Goal: Transaction & Acquisition: Purchase product/service

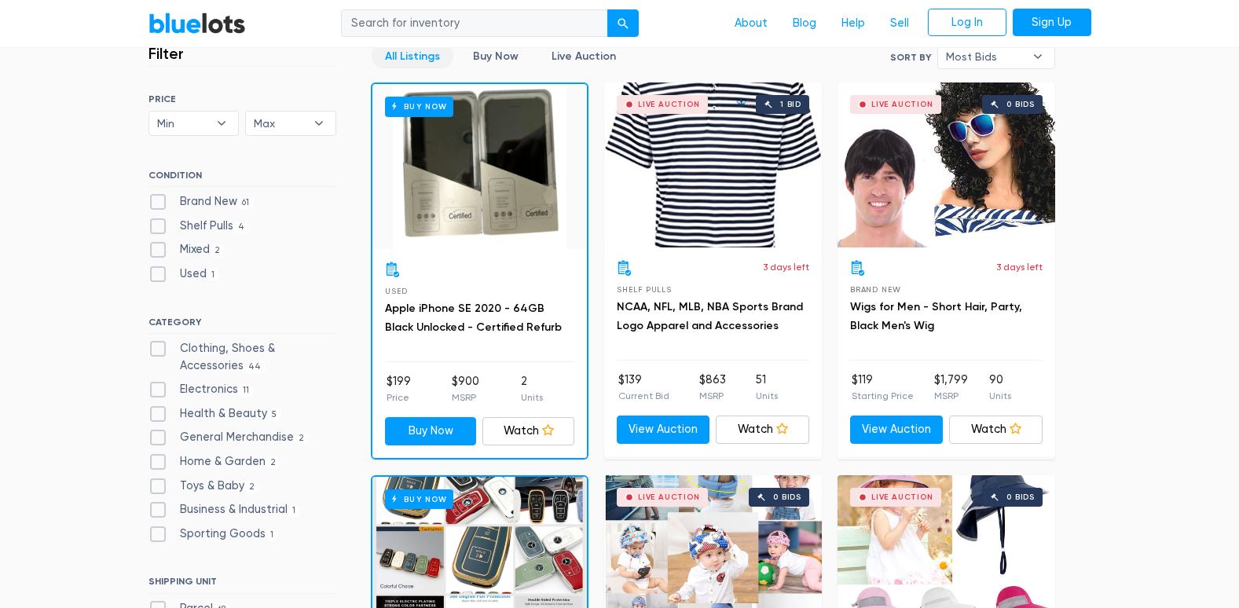
scroll to position [434, 0]
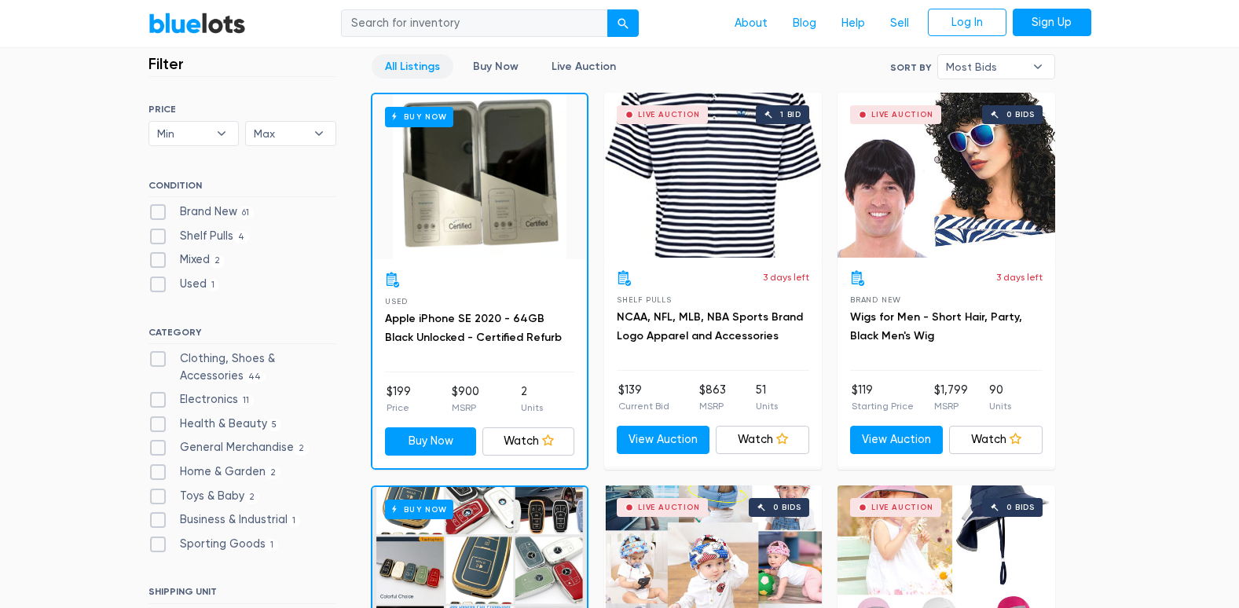
click at [164, 356] on label "Clothing, Shoes & Accessories 44" at bounding box center [243, 367] width 188 height 34
click at [159, 356] on Accessories"] "Clothing, Shoes & Accessories 44" at bounding box center [154, 355] width 10 height 10
checkbox Accessories"] "true"
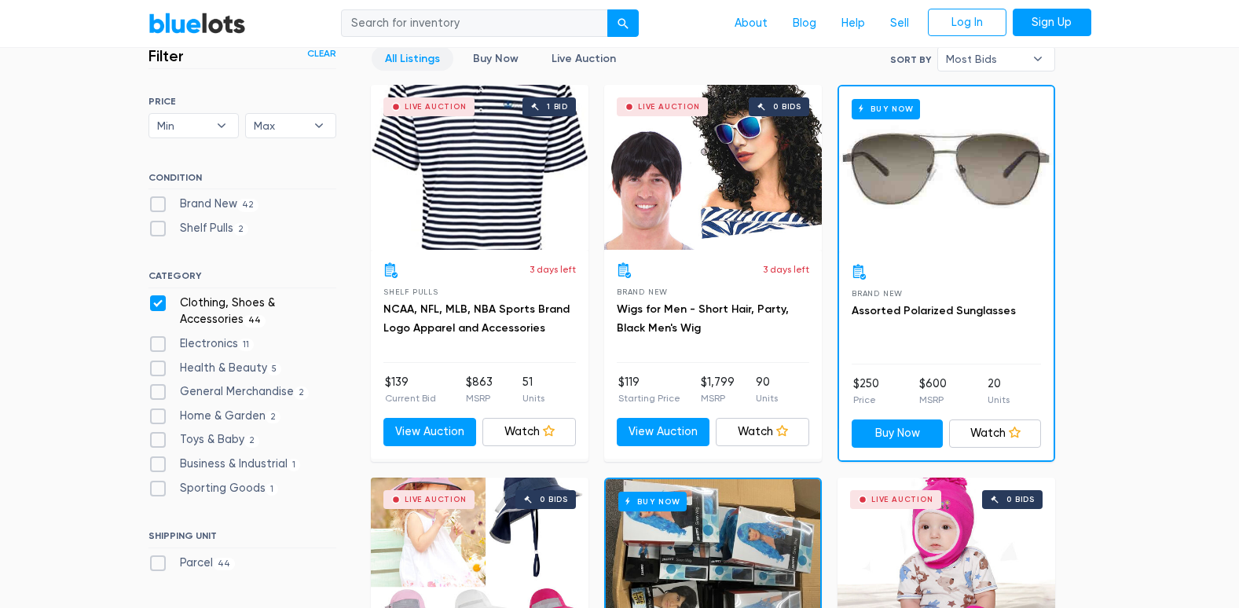
scroll to position [471, 0]
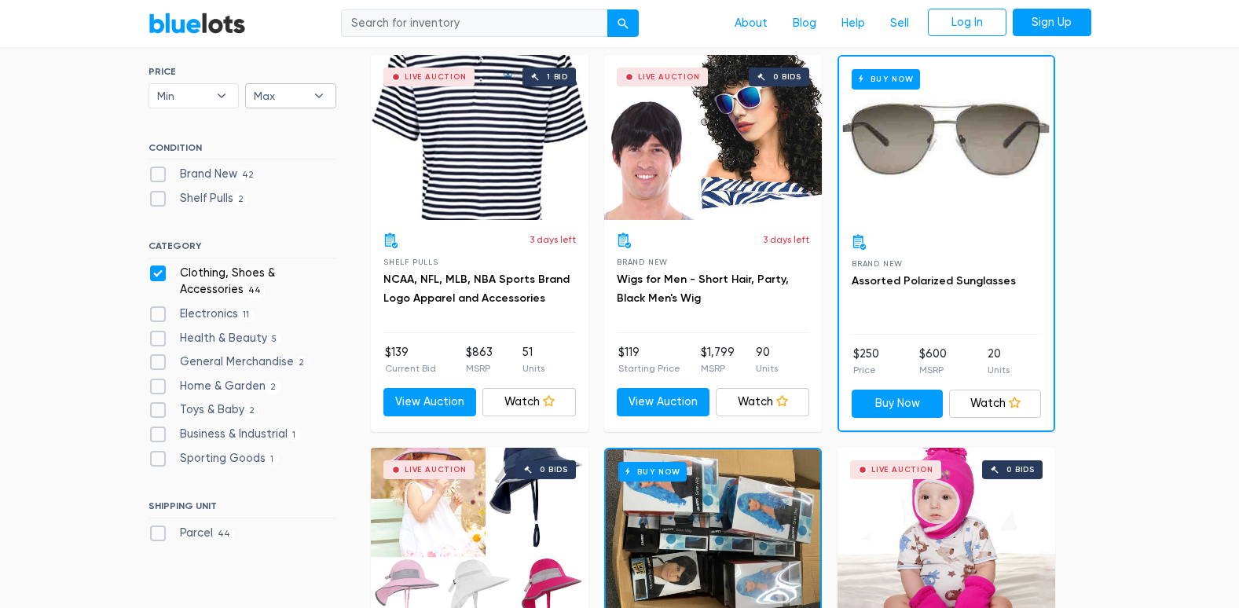
click at [312, 102] on b "▾" at bounding box center [319, 96] width 33 height 24
click at [273, 289] on li "$1,000" at bounding box center [311, 278] width 123 height 25
select select "100000"
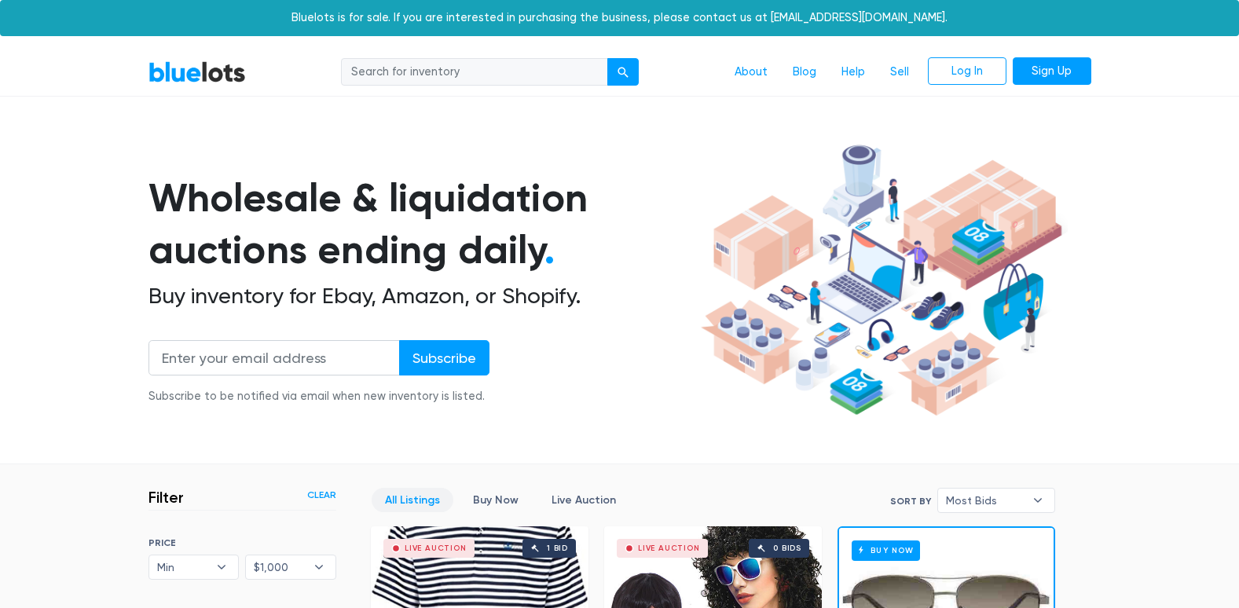
scroll to position [423, 0]
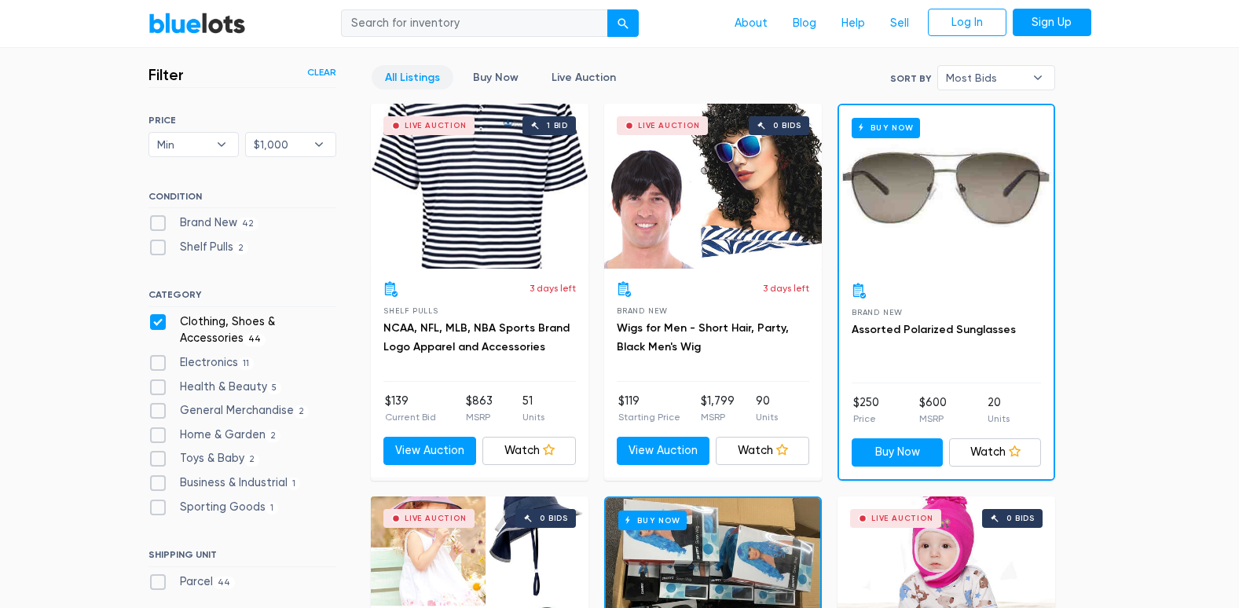
click at [424, 160] on div "Live Auction 1 bid" at bounding box center [480, 186] width 218 height 165
